Goal: Entertainment & Leisure: Browse casually

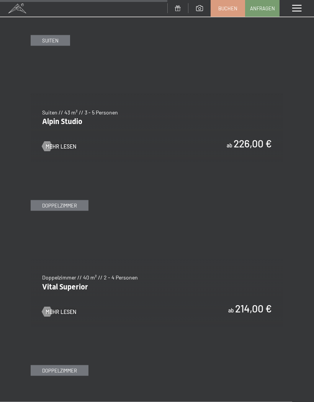
scroll to position [1547, 0]
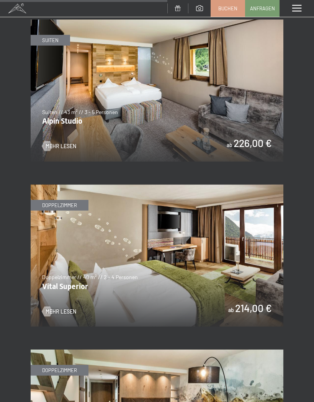
click at [259, 217] on img at bounding box center [157, 255] width 253 height 142
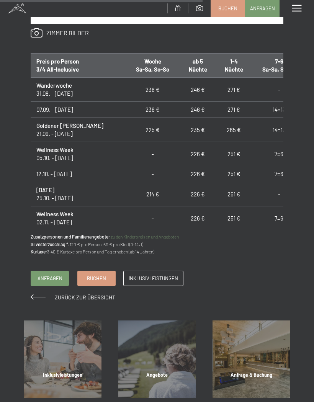
scroll to position [613, 0]
click at [167, 372] on span "Angebote" at bounding box center [156, 375] width 21 height 6
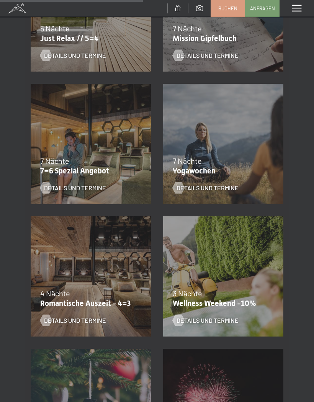
scroll to position [501, 0]
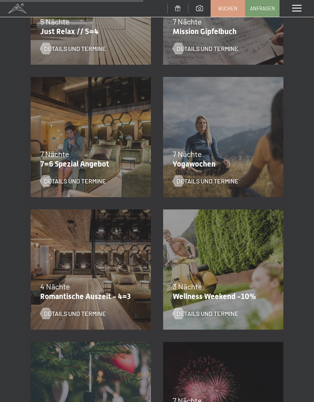
click at [246, 263] on div "13.11.–01.12.2025 11.12.–22.12.2025 15.01.–26.01.2026 12.03.–23.03.2026 3 Nächt…" at bounding box center [223, 269] width 132 height 132
click at [226, 295] on p "Wellness Weekend -10%" at bounding box center [221, 296] width 97 height 9
click at [223, 316] on span "Details und Termine" at bounding box center [207, 313] width 62 height 8
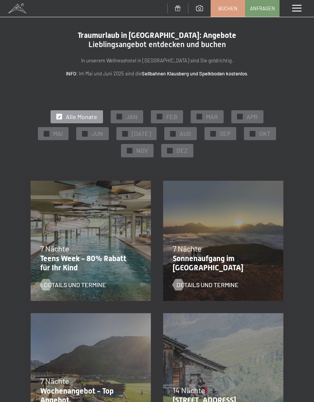
click at [299, 10] on span at bounding box center [296, 8] width 9 height 7
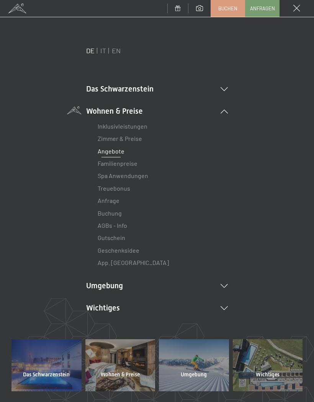
click at [223, 88] on icon at bounding box center [223, 89] width 7 height 4
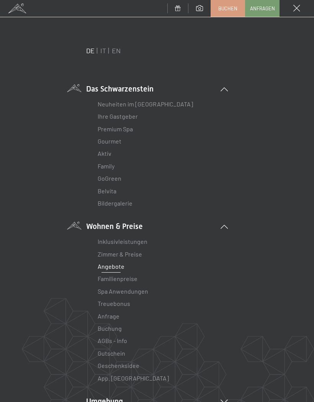
click at [126, 205] on link "Bildergalerie" at bounding box center [115, 202] width 35 height 7
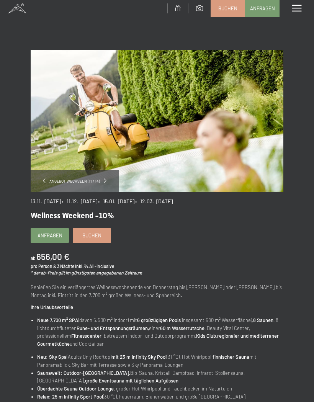
click at [54, 286] on p "Genießen Sie ein verlängertes Wellnesswochenende von Donnerstag bis Sonntag ode…" at bounding box center [157, 291] width 253 height 16
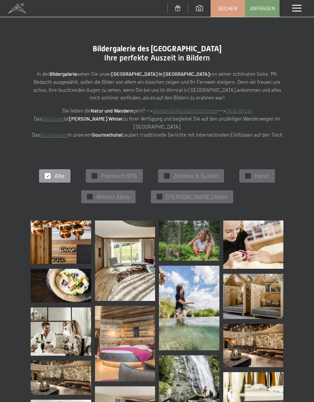
click at [70, 245] on img at bounding box center [61, 241] width 60 height 43
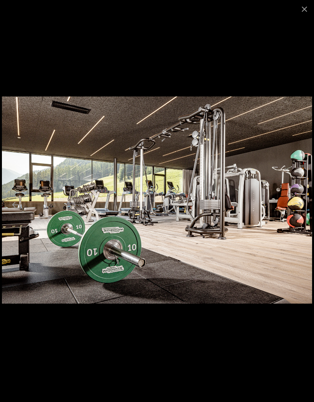
click at [299, 204] on button "Next slide" at bounding box center [298, 204] width 16 height 15
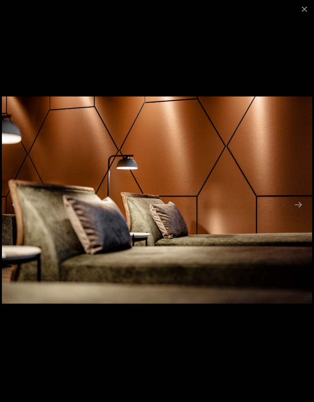
click at [294, 206] on button "Next slide" at bounding box center [298, 204] width 16 height 15
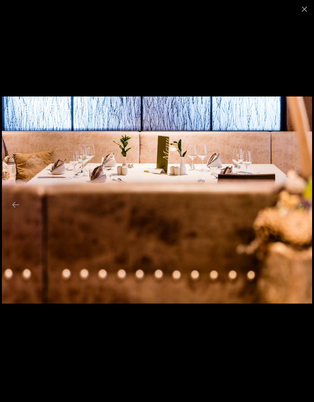
click at [294, 206] on button "Next slide" at bounding box center [298, 204] width 16 height 15
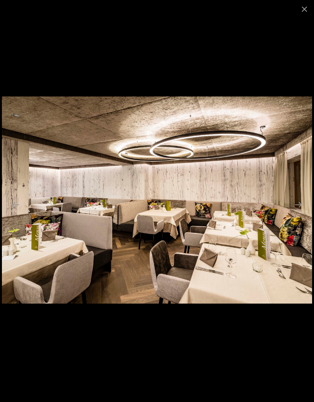
click at [295, 205] on button "Next slide" at bounding box center [298, 204] width 16 height 15
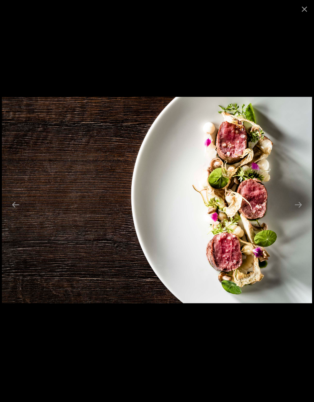
click at [296, 204] on button "Next slide" at bounding box center [298, 204] width 16 height 15
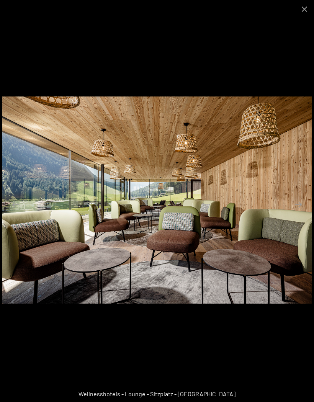
click at [296, 205] on button "Next slide" at bounding box center [298, 204] width 16 height 15
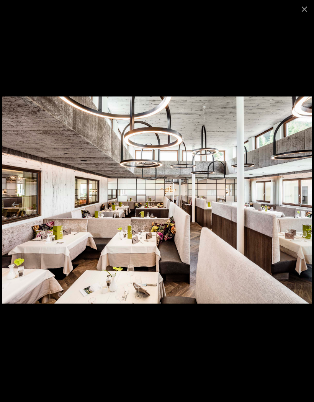
click at [299, 204] on button "Next slide" at bounding box center [298, 204] width 16 height 15
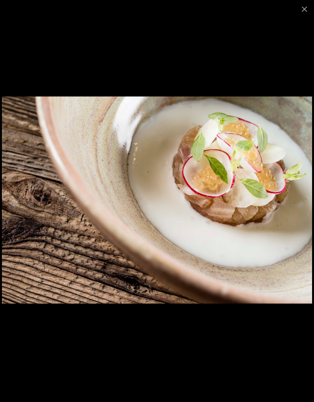
click at [299, 204] on button "Next slide" at bounding box center [298, 204] width 16 height 15
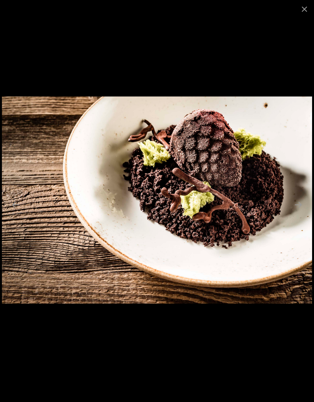
click at [297, 205] on button "Next slide" at bounding box center [298, 204] width 16 height 15
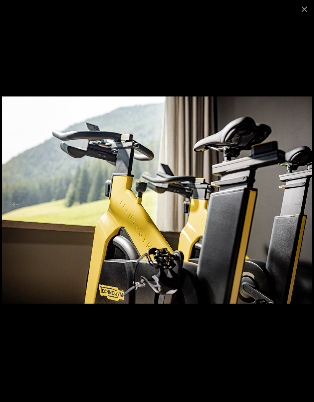
click at [299, 205] on button "Next slide" at bounding box center [298, 204] width 16 height 15
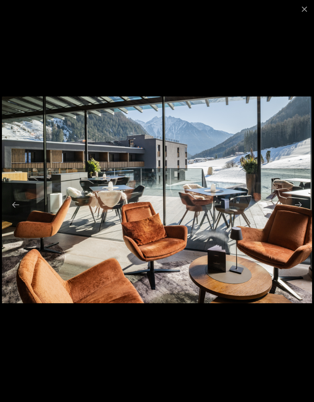
click at [299, 205] on button "Next slide" at bounding box center [298, 204] width 16 height 15
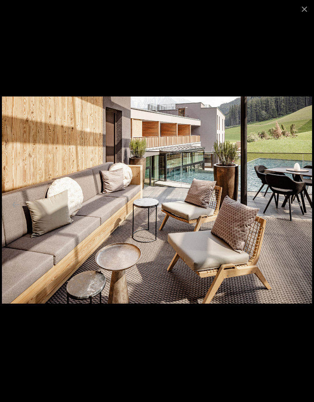
click at [301, 204] on button "Next slide" at bounding box center [298, 204] width 16 height 15
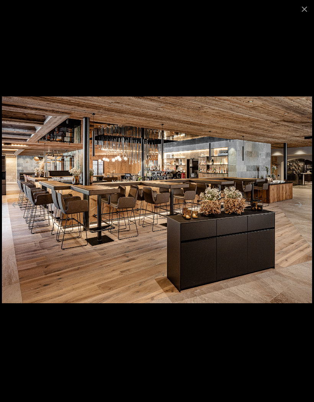
click at [294, 205] on button "Next slide" at bounding box center [298, 204] width 16 height 15
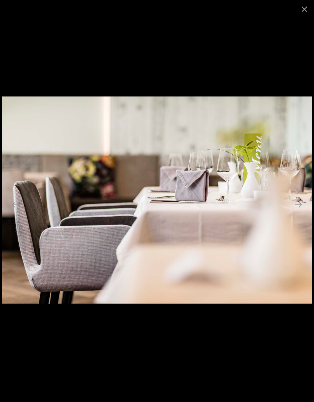
click at [297, 204] on button "Next slide" at bounding box center [298, 204] width 16 height 15
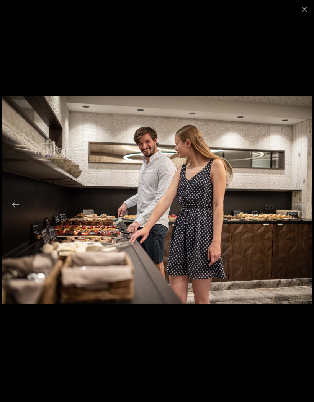
click at [299, 204] on button "Next slide" at bounding box center [298, 204] width 16 height 15
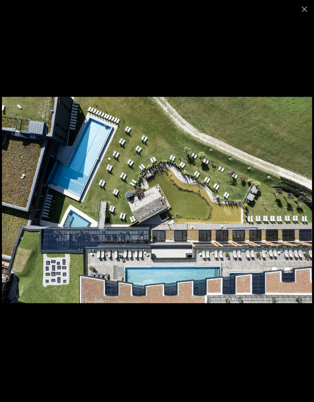
click at [294, 207] on button "Next slide" at bounding box center [298, 204] width 16 height 15
